Goal: Task Accomplishment & Management: Use online tool/utility

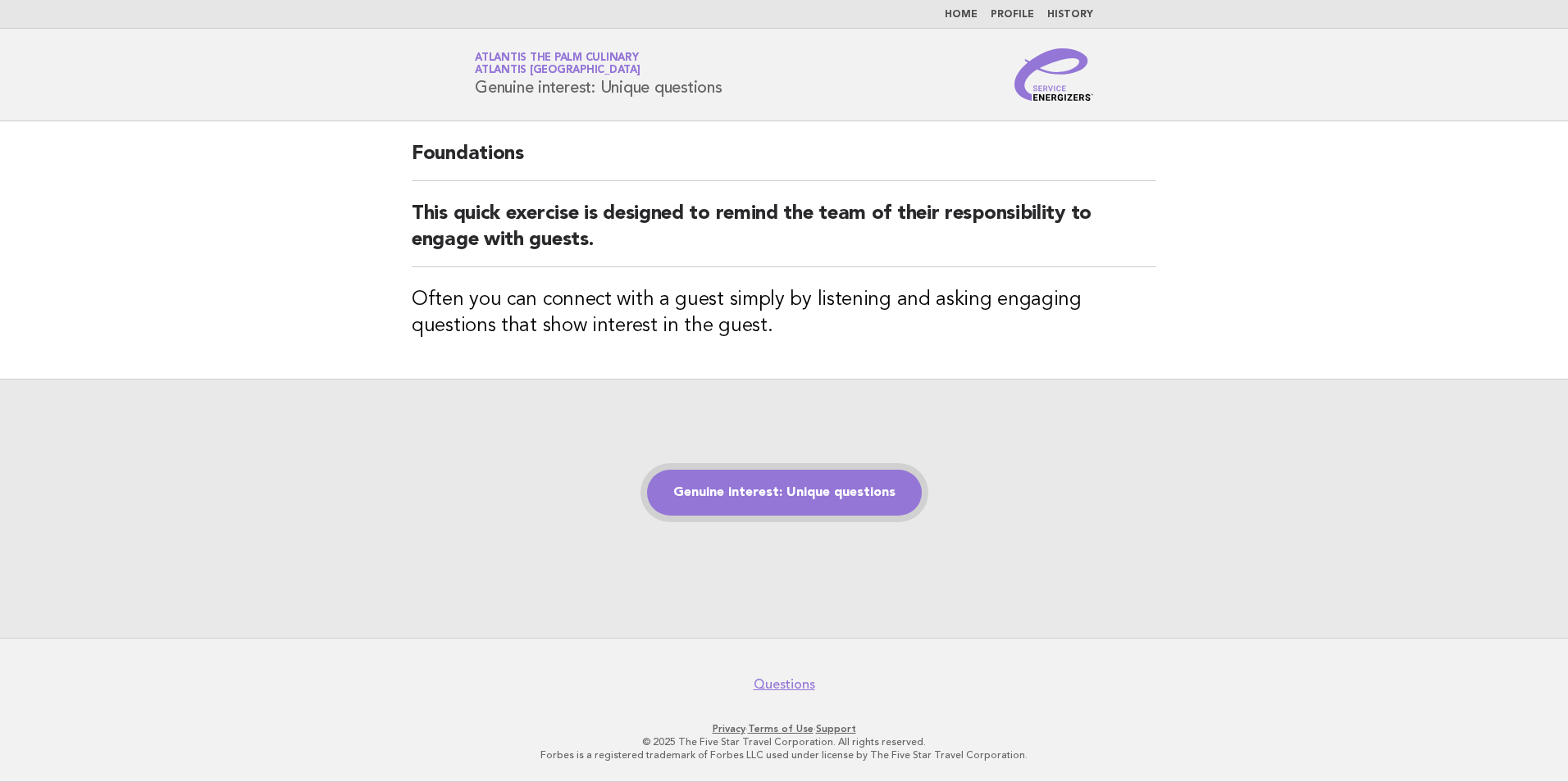
click at [849, 509] on link "Genuine interest: Unique questions" at bounding box center [784, 493] width 274 height 46
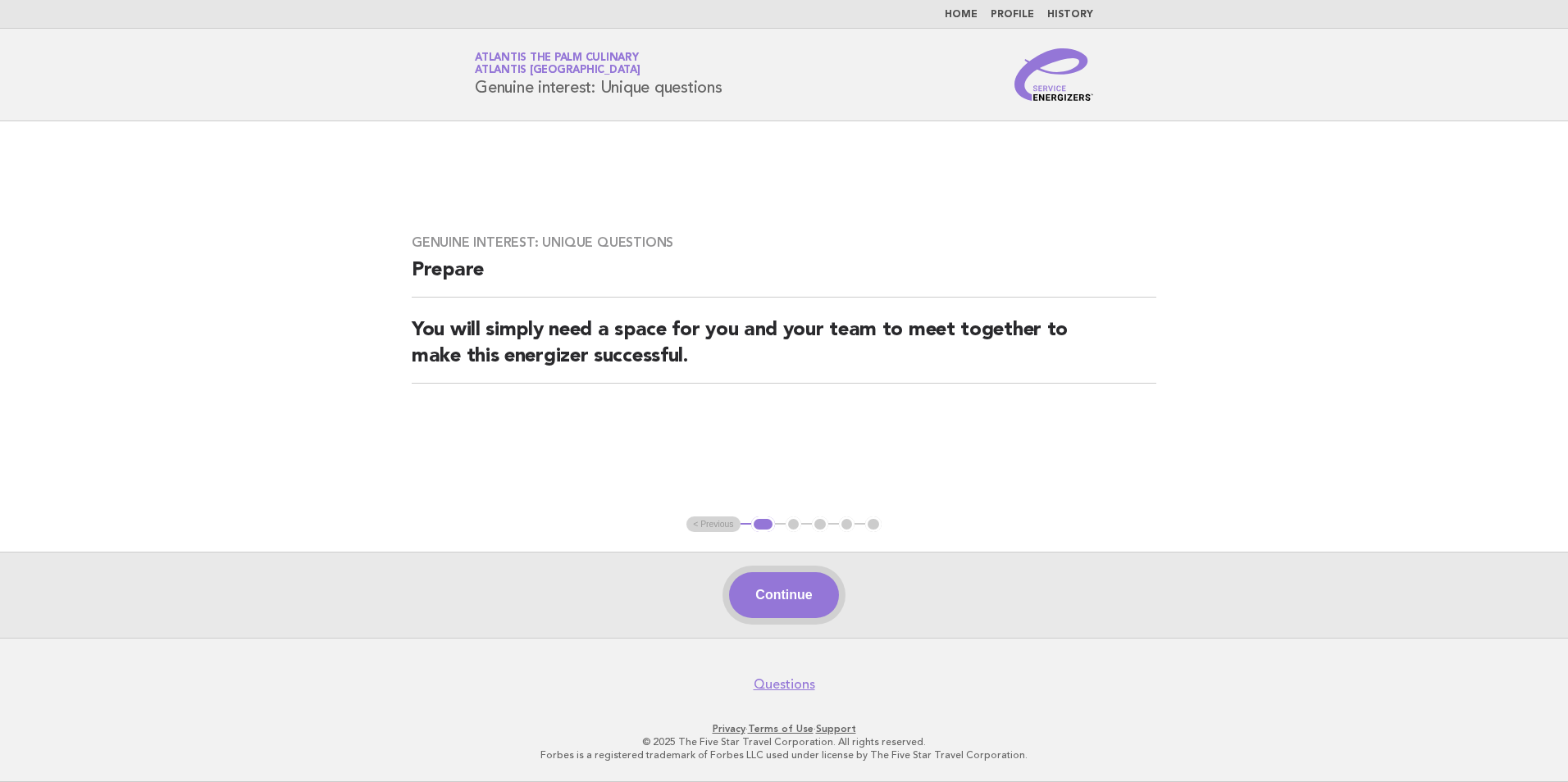
click at [774, 599] on button "Continue" at bounding box center [784, 595] width 109 height 46
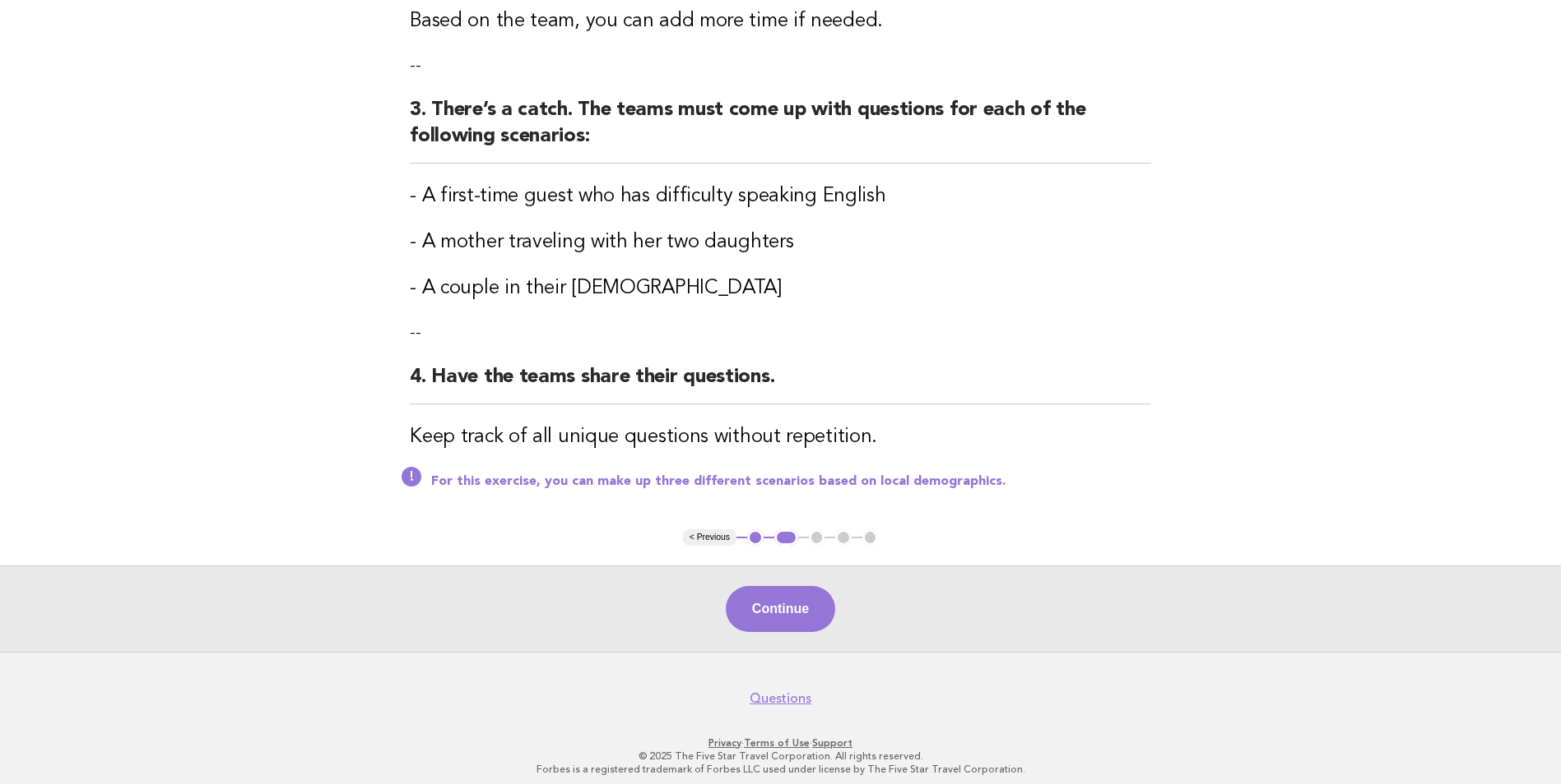
scroll to position [463, 0]
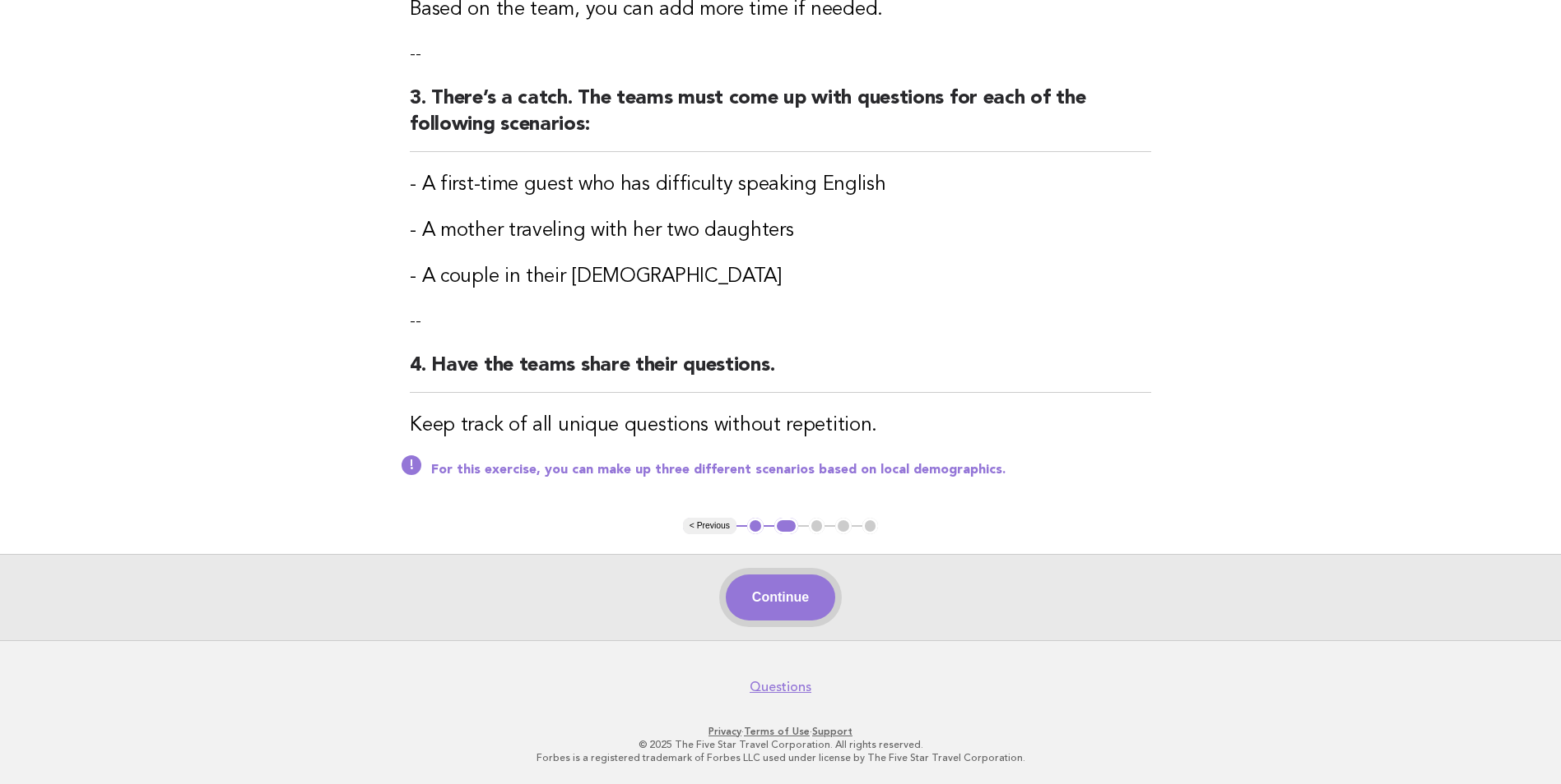
click at [801, 597] on button "Continue" at bounding box center [780, 598] width 109 height 46
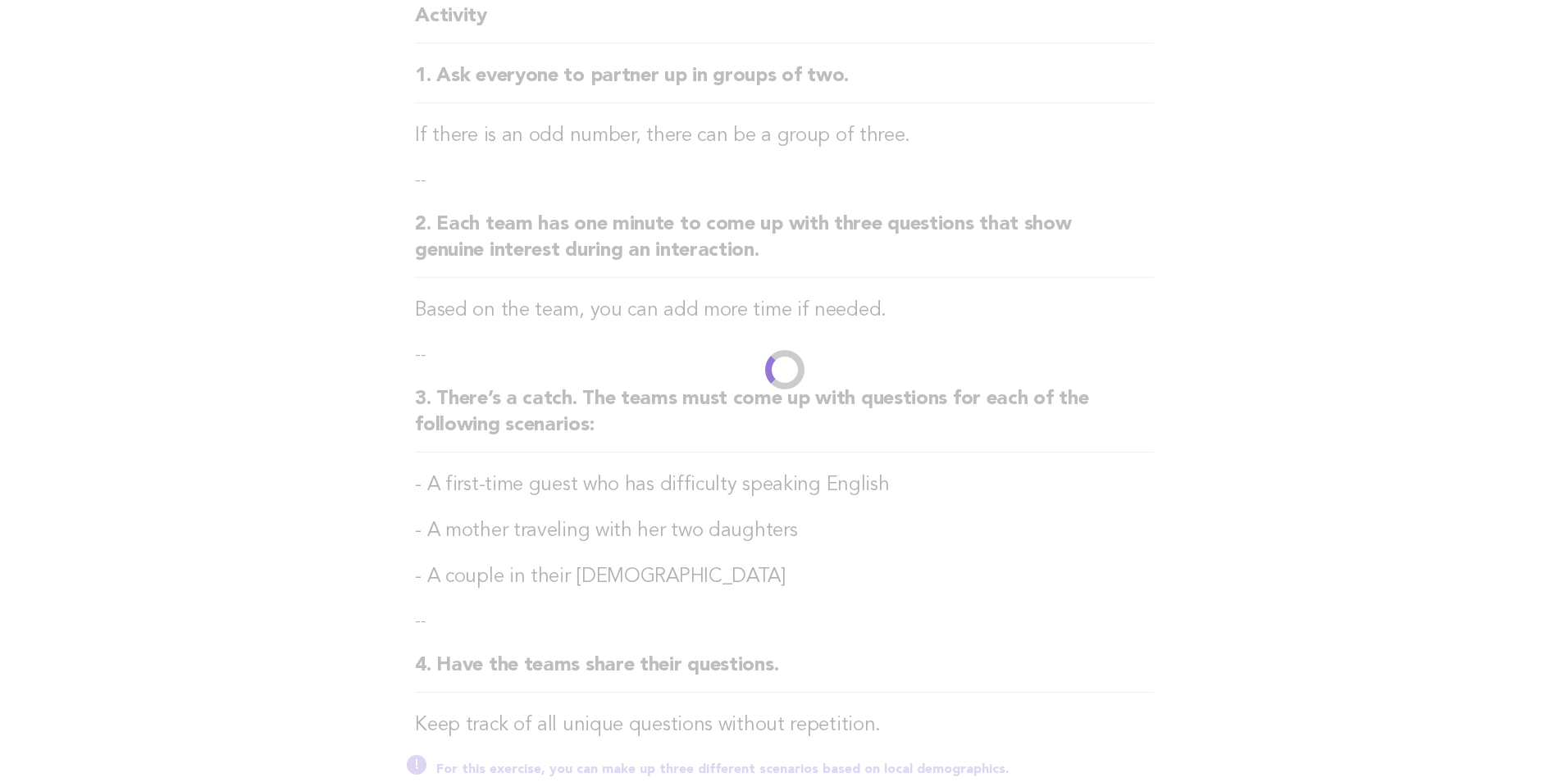
scroll to position [0, 0]
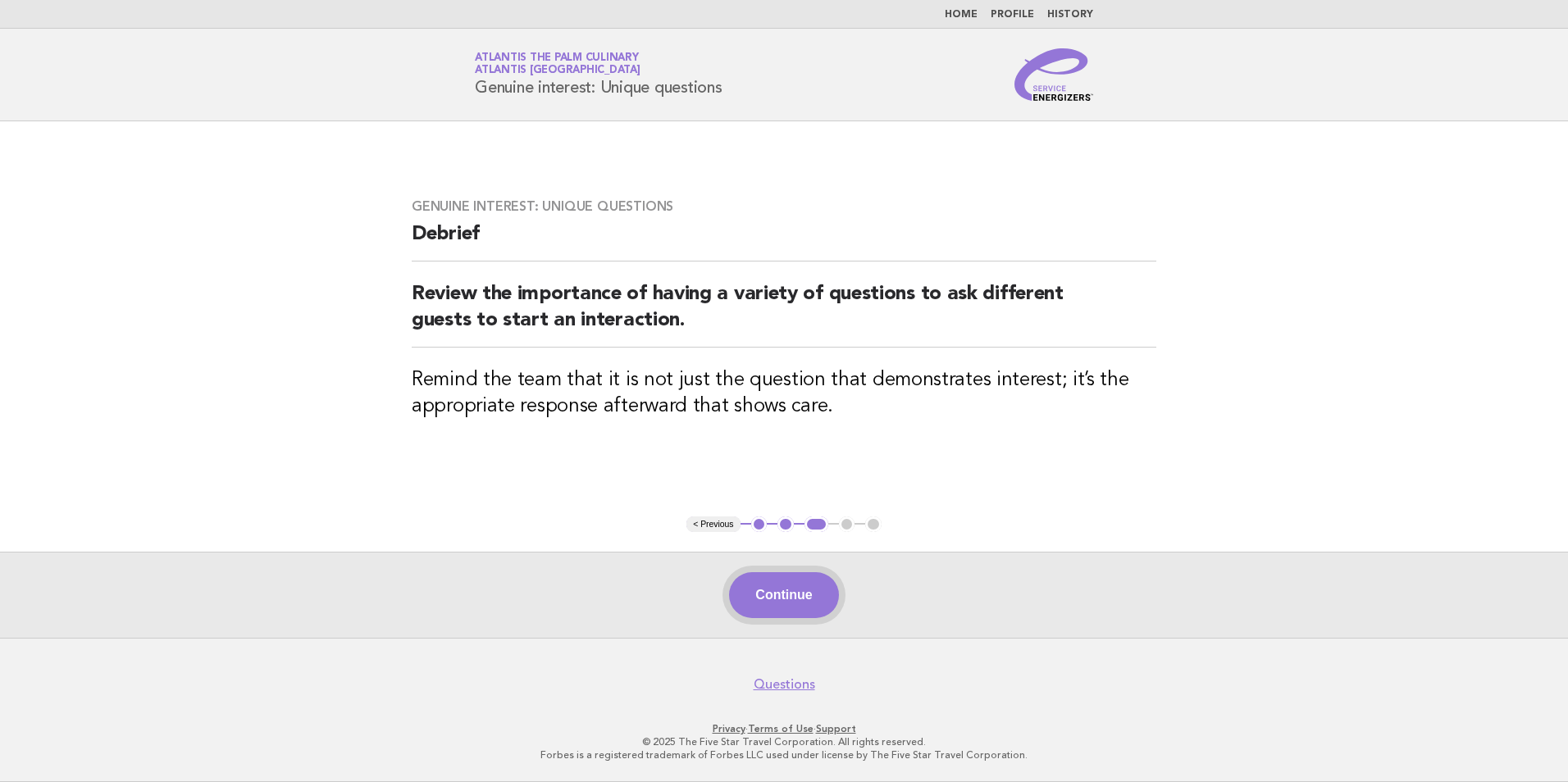
click at [798, 596] on button "Continue" at bounding box center [784, 595] width 109 height 46
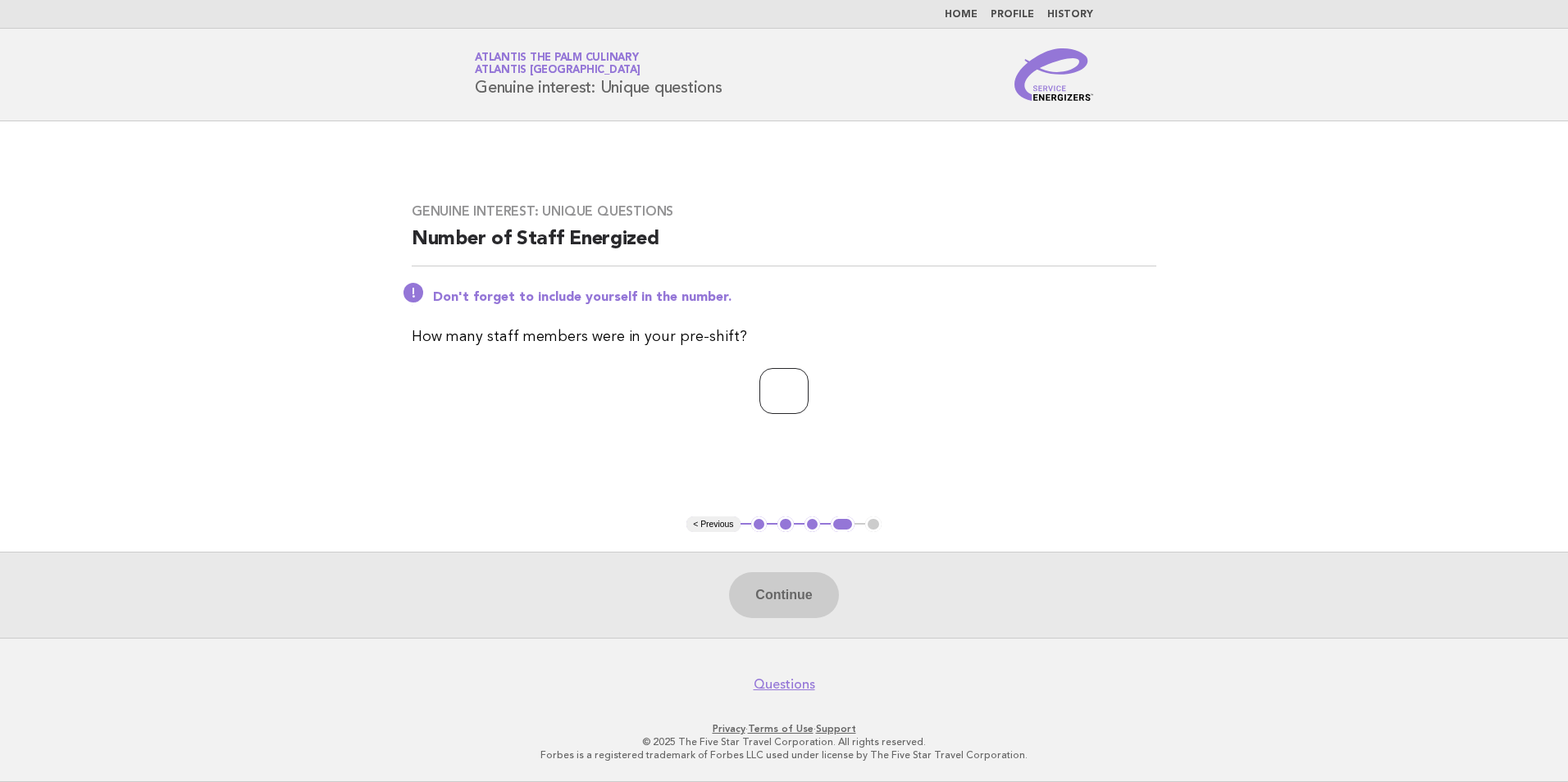
click at [808, 392] on input "*" at bounding box center [784, 391] width 49 height 46
click at [808, 393] on input "*" at bounding box center [784, 391] width 49 height 46
type input "**"
click at [788, 595] on button "Continue" at bounding box center [784, 595] width 109 height 46
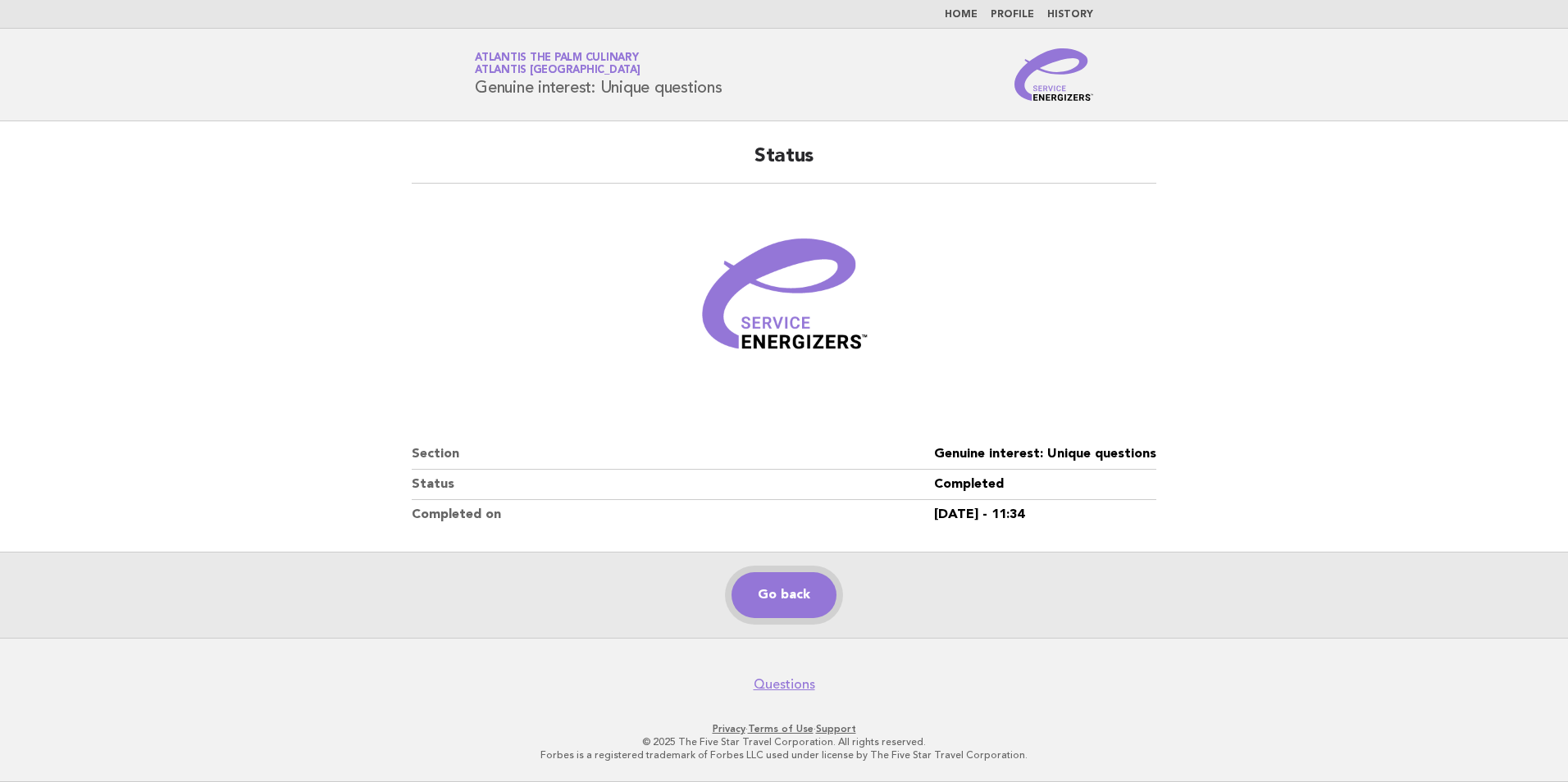
click at [798, 600] on link "Go back" at bounding box center [784, 595] width 105 height 46
